Goal: Transaction & Acquisition: Purchase product/service

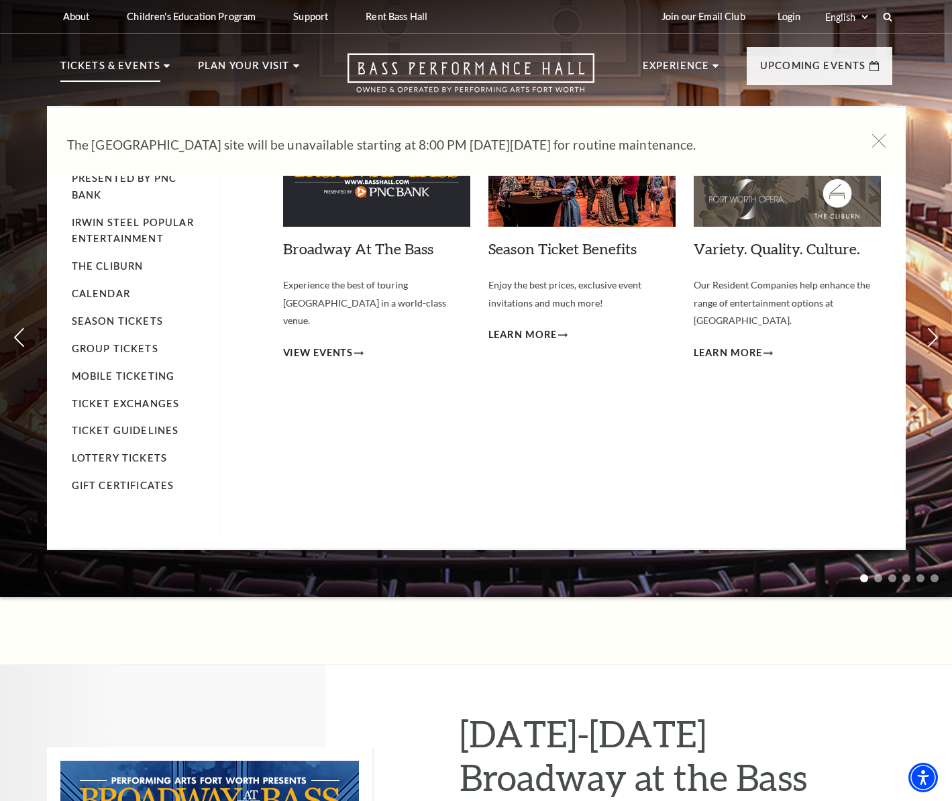
click at [138, 66] on p "Tickets & Events" at bounding box center [110, 70] width 101 height 24
click at [125, 317] on link "Season Tickets" at bounding box center [117, 320] width 91 height 11
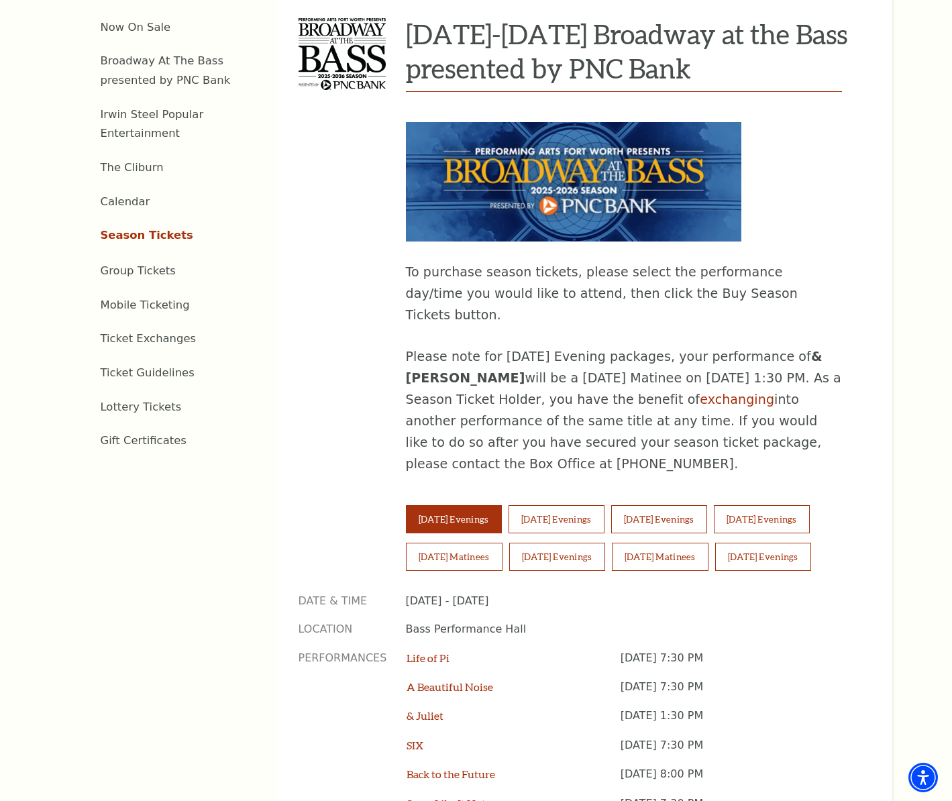
scroll to position [611, 0]
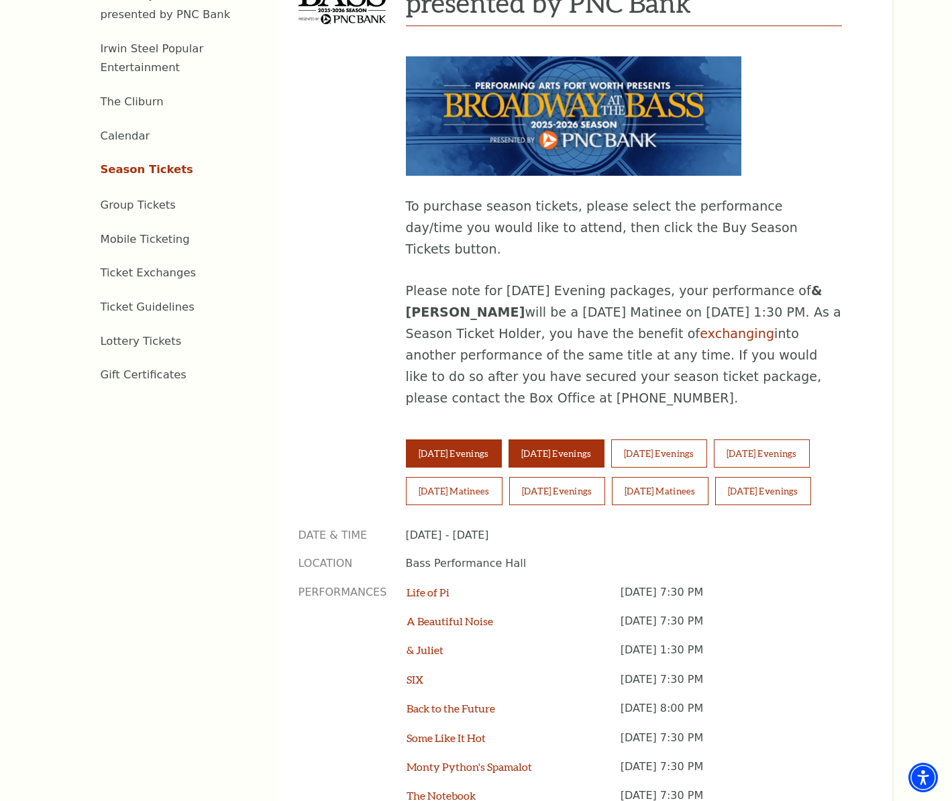
click at [583, 439] on button "[DATE] Evenings" at bounding box center [556, 453] width 96 height 28
click at [582, 439] on button "[DATE] Evenings" at bounding box center [556, 453] width 96 height 28
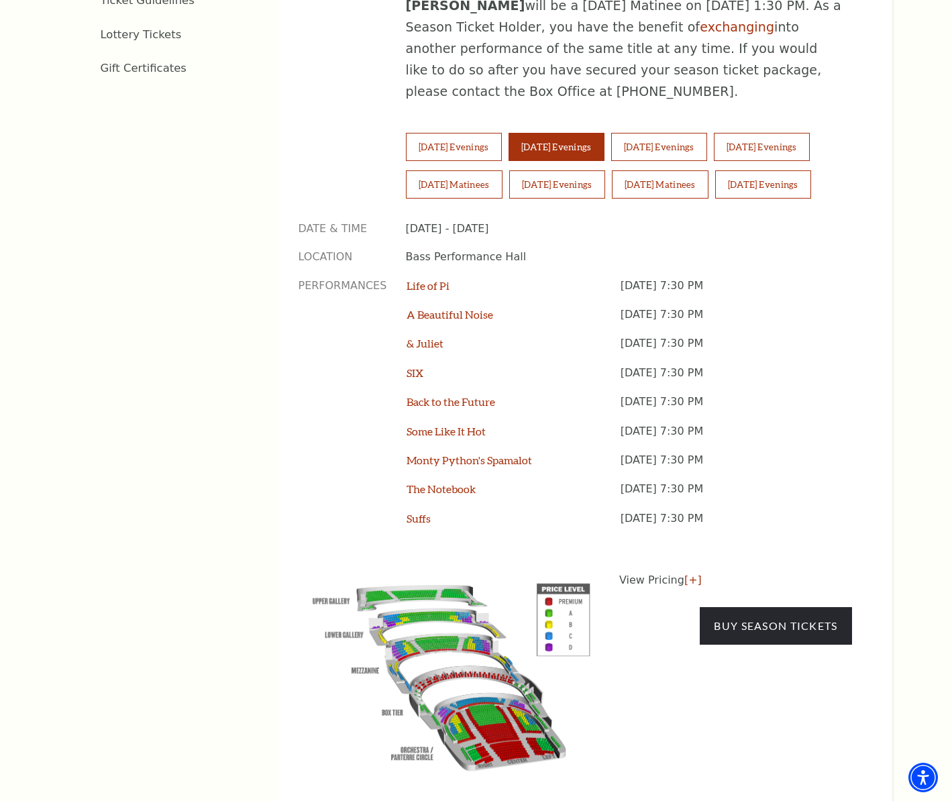
scroll to position [927, 0]
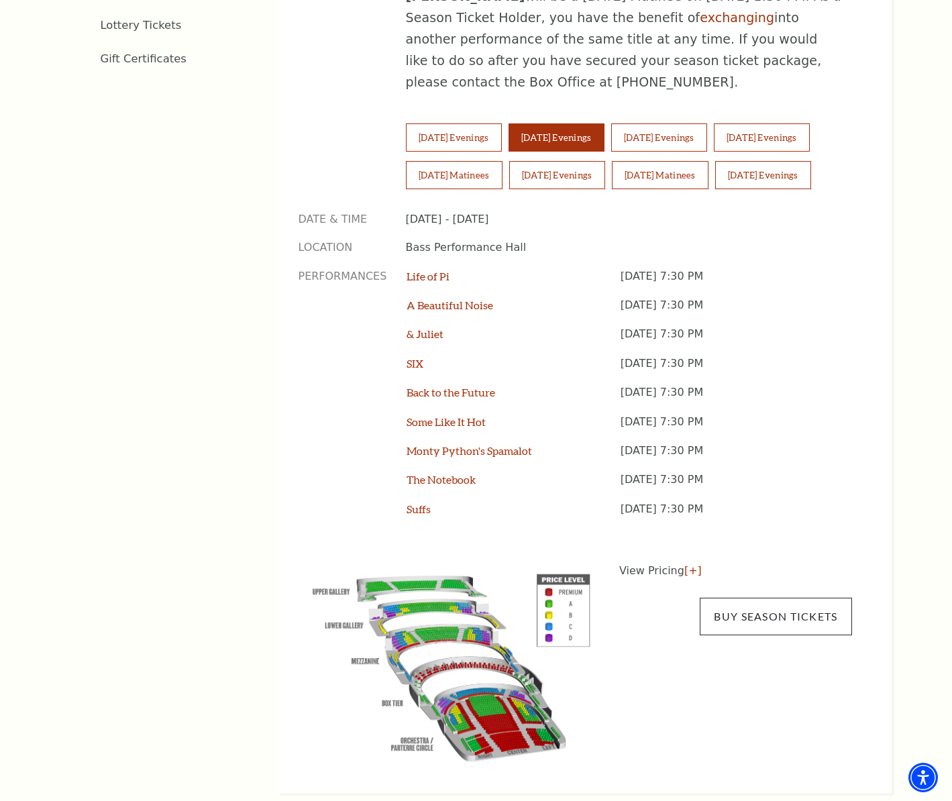
click at [789, 597] on link "Buy Season Tickets" at bounding box center [775, 616] width 152 height 38
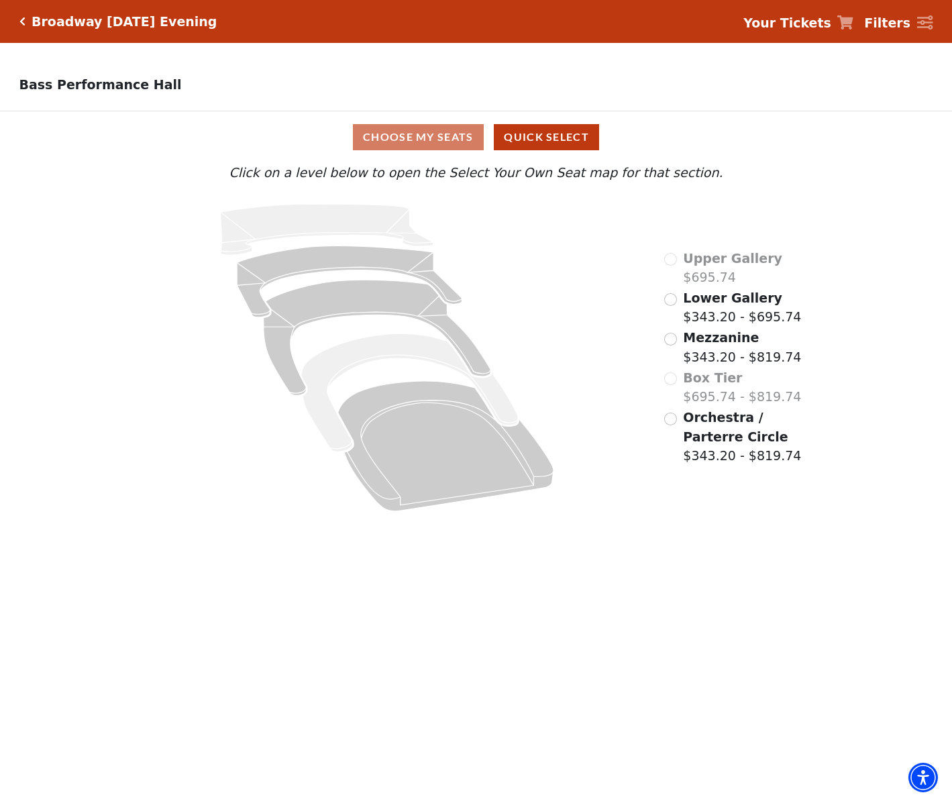
click at [669, 339] on input "Mezzanine$343.20 - $819.74\a" at bounding box center [670, 339] width 13 height 13
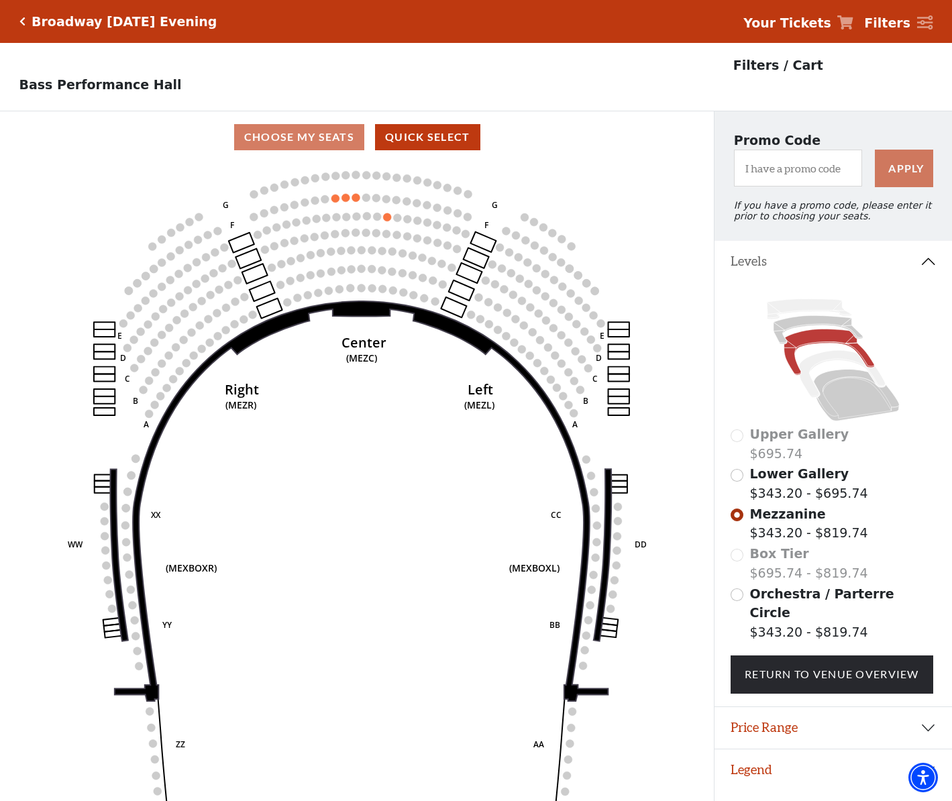
scroll to position [27, 0]
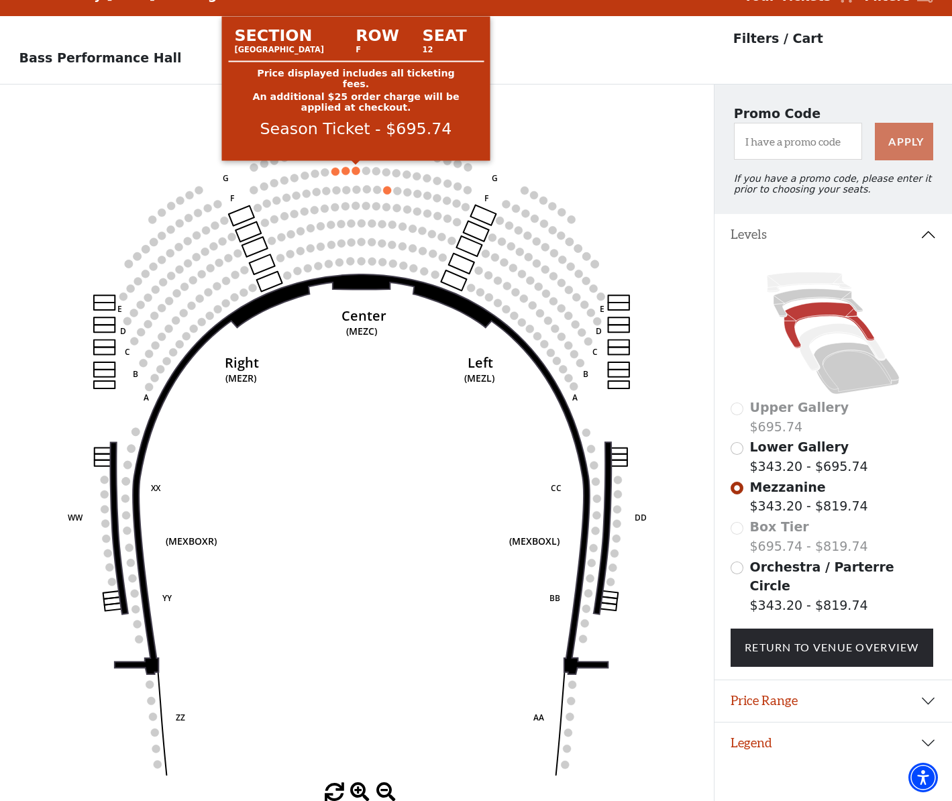
click at [353, 170] on circle at bounding box center [356, 170] width 8 height 8
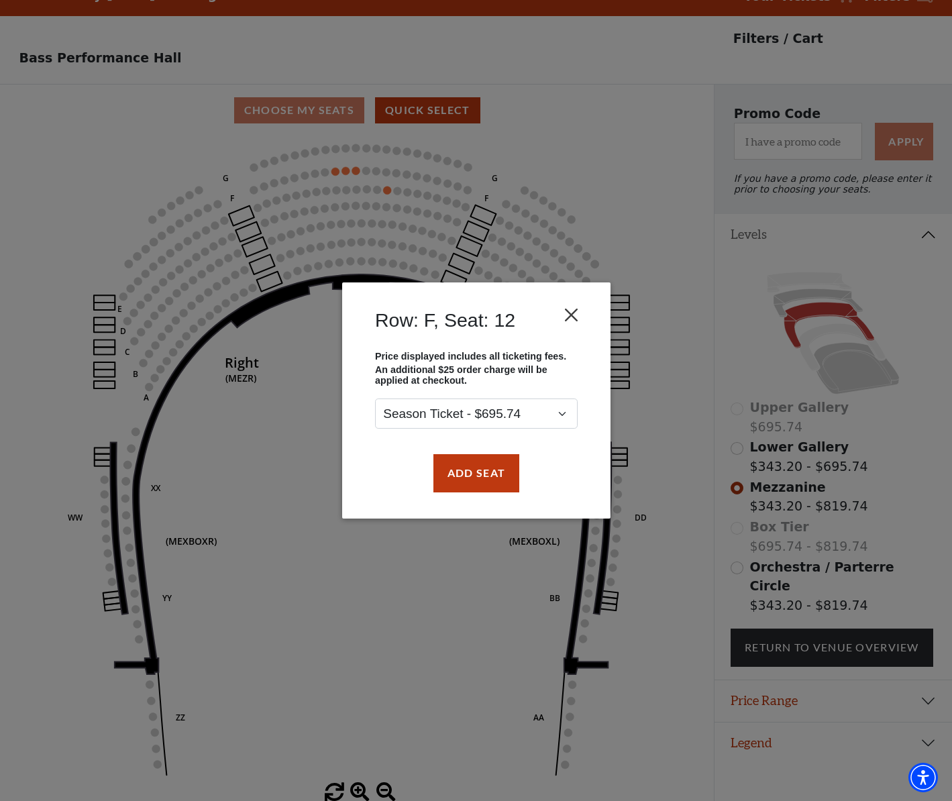
click at [566, 314] on button "Close" at bounding box center [570, 314] width 25 height 25
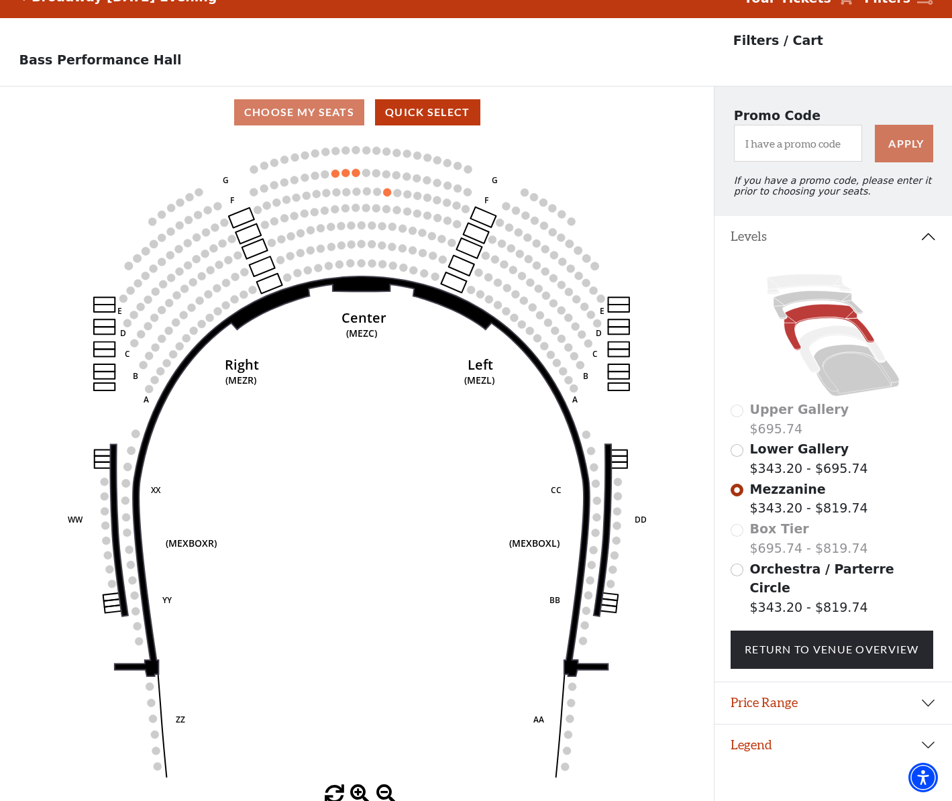
scroll to position [25, 0]
click at [742, 453] on div "Lower Gallery $343.20 - $695.74" at bounding box center [832, 458] width 205 height 38
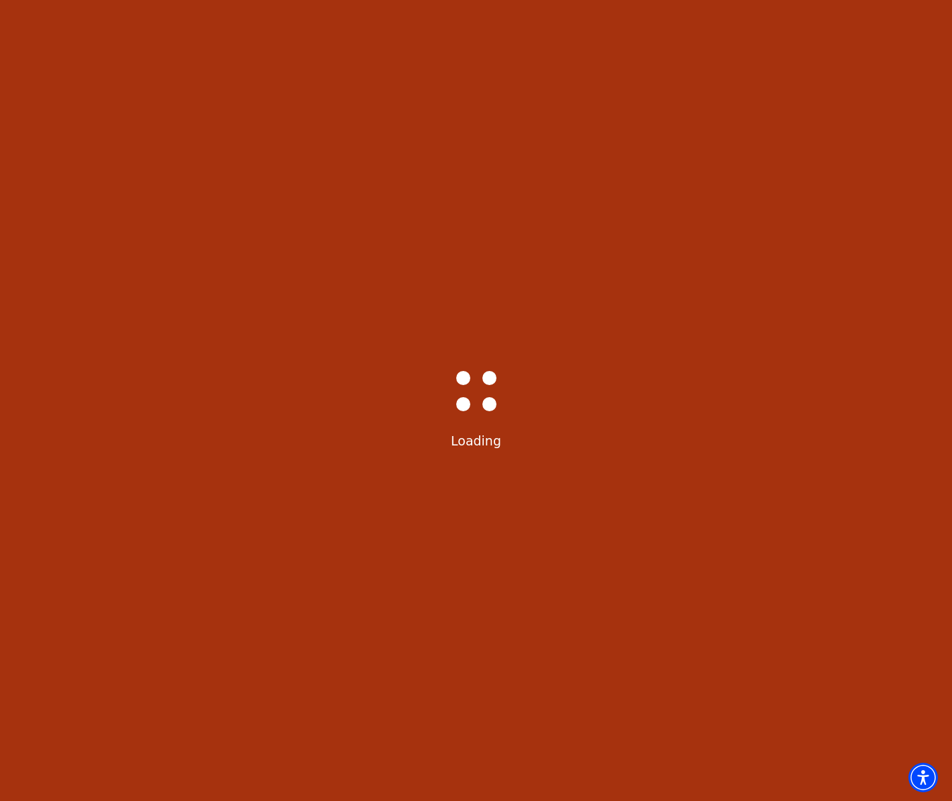
scroll to position [27, 0]
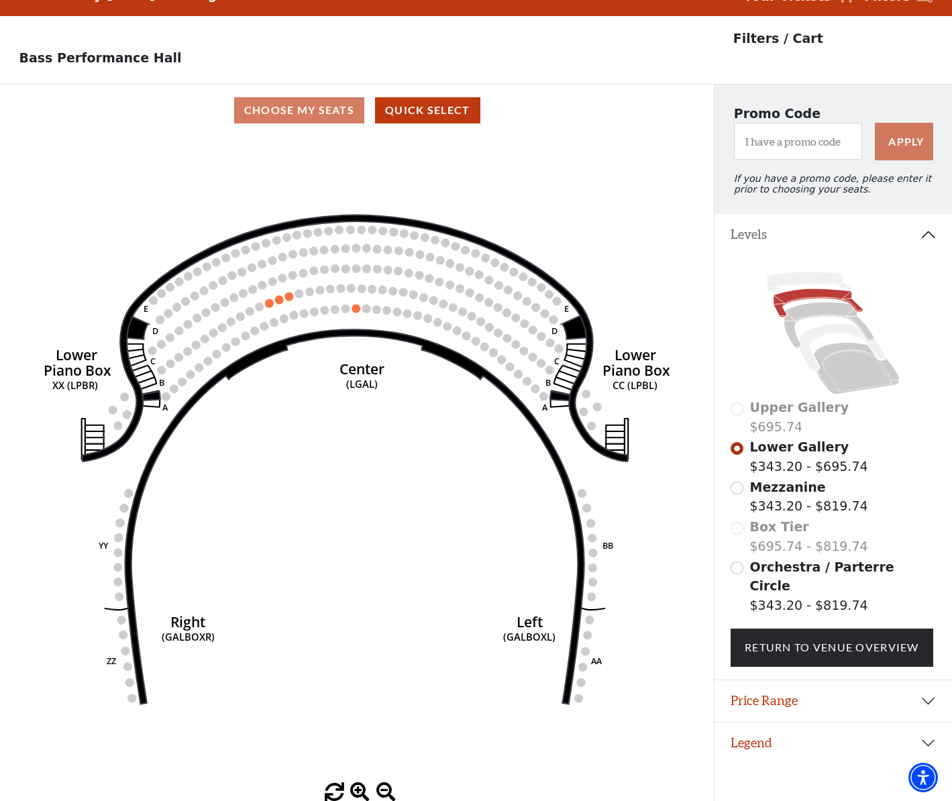
click at [738, 487] on input "Mezzanine$343.20 - $819.74\a" at bounding box center [736, 487] width 13 height 13
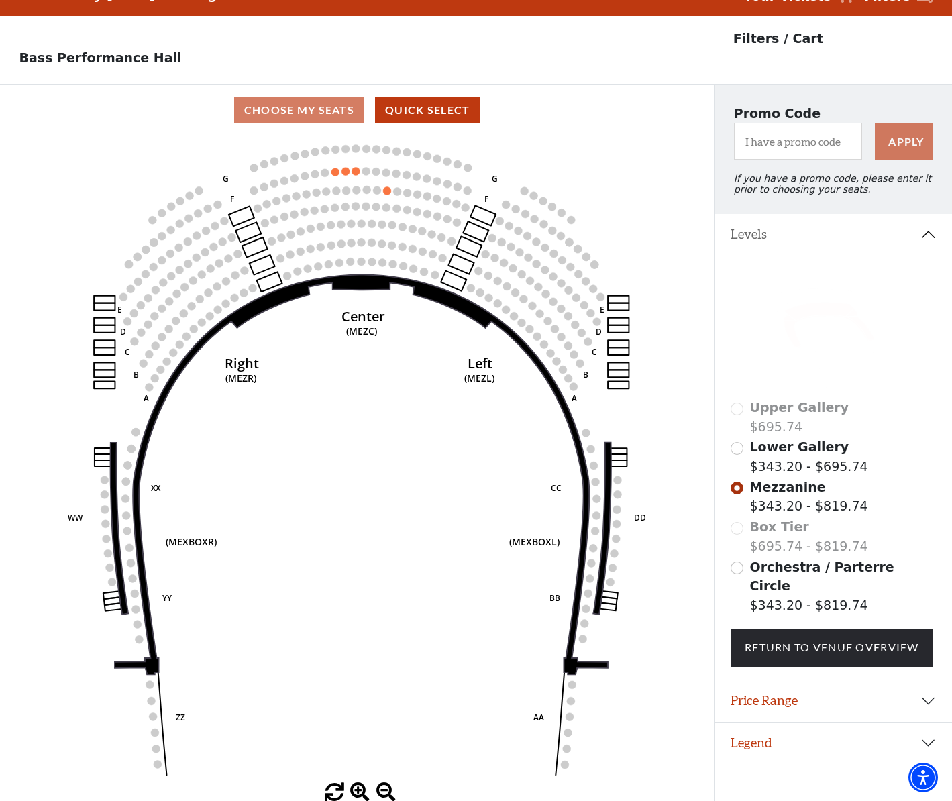
click at [754, 457] on label "Lower Gallery $343.20 - $695.74" at bounding box center [809, 456] width 118 height 38
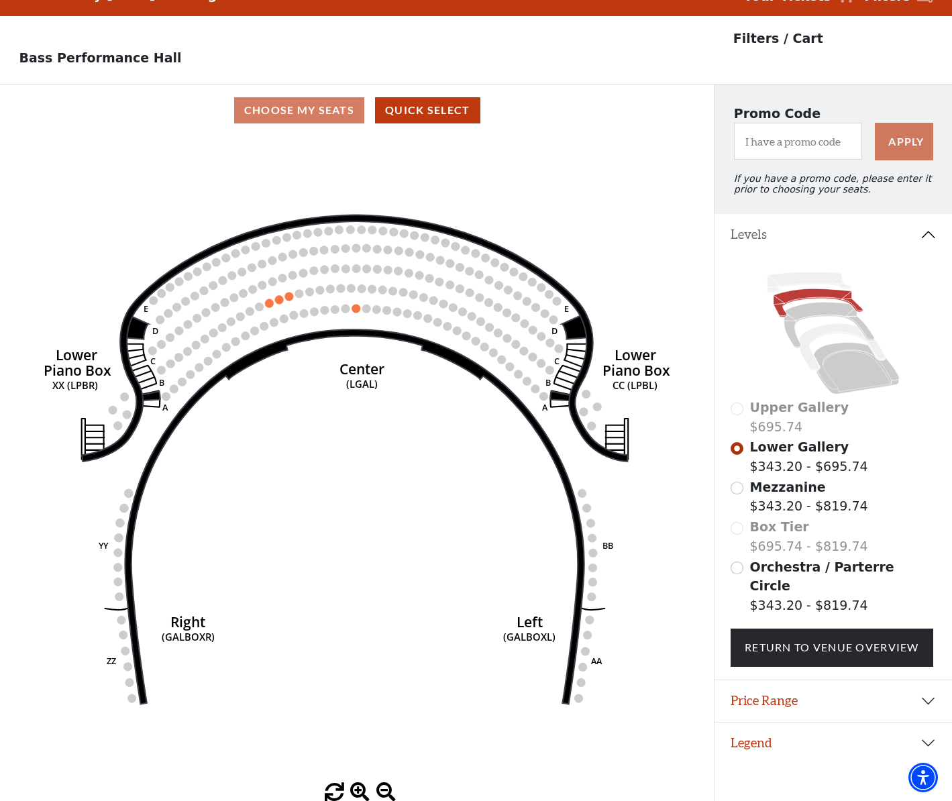
scroll to position [27, 1]
